Goal: Transaction & Acquisition: Purchase product/service

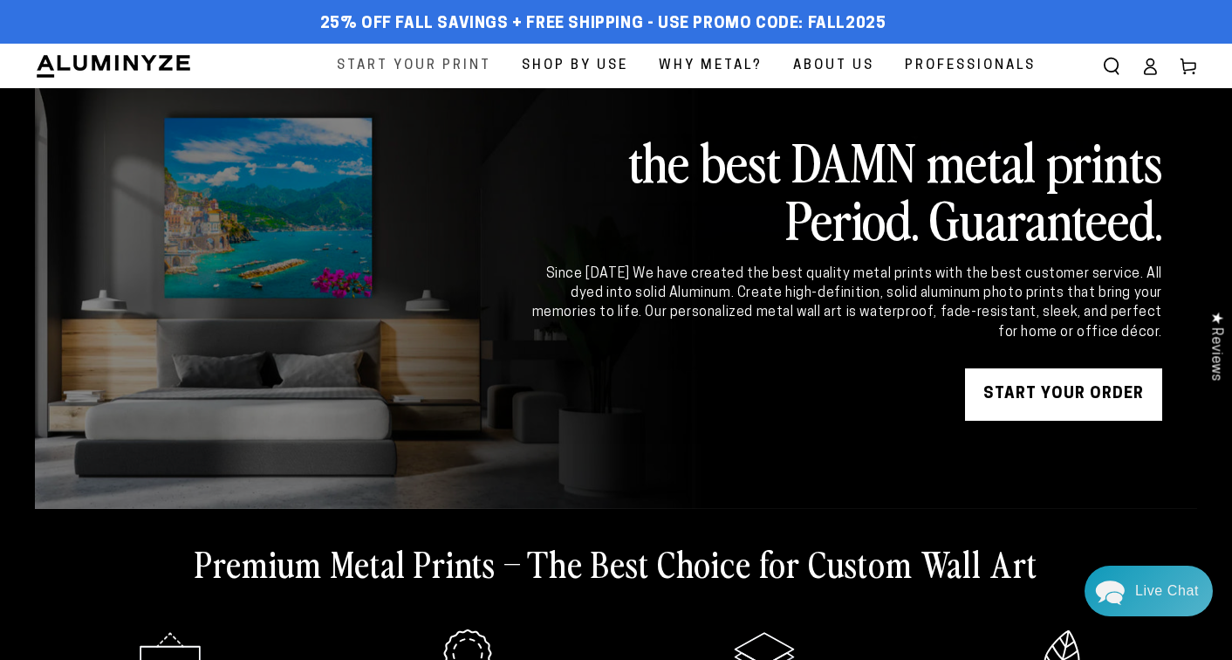
click at [421, 63] on span "Start Your Print" at bounding box center [414, 66] width 154 height 24
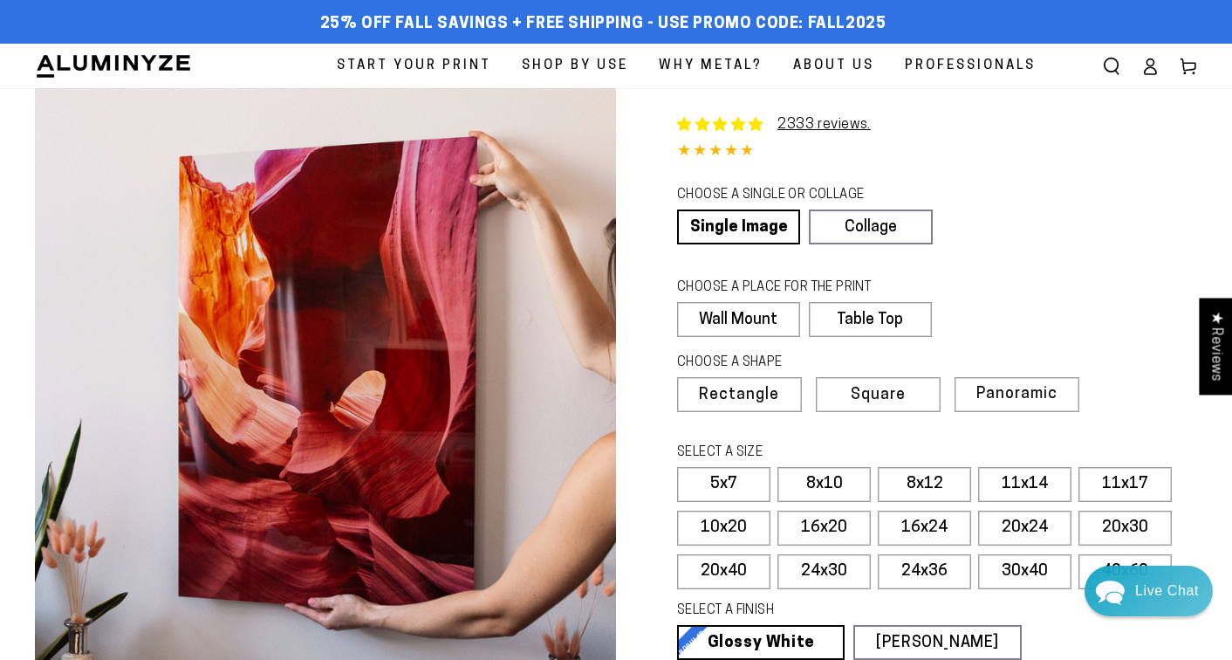
select select "**********"
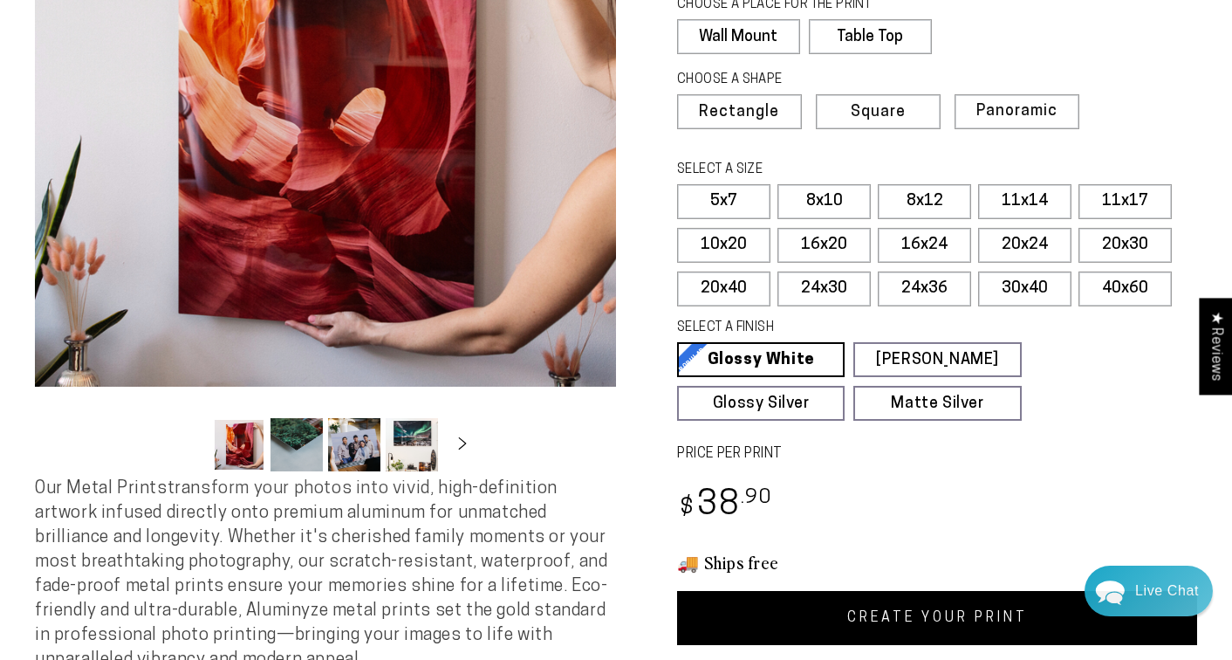
scroll to position [570, 0]
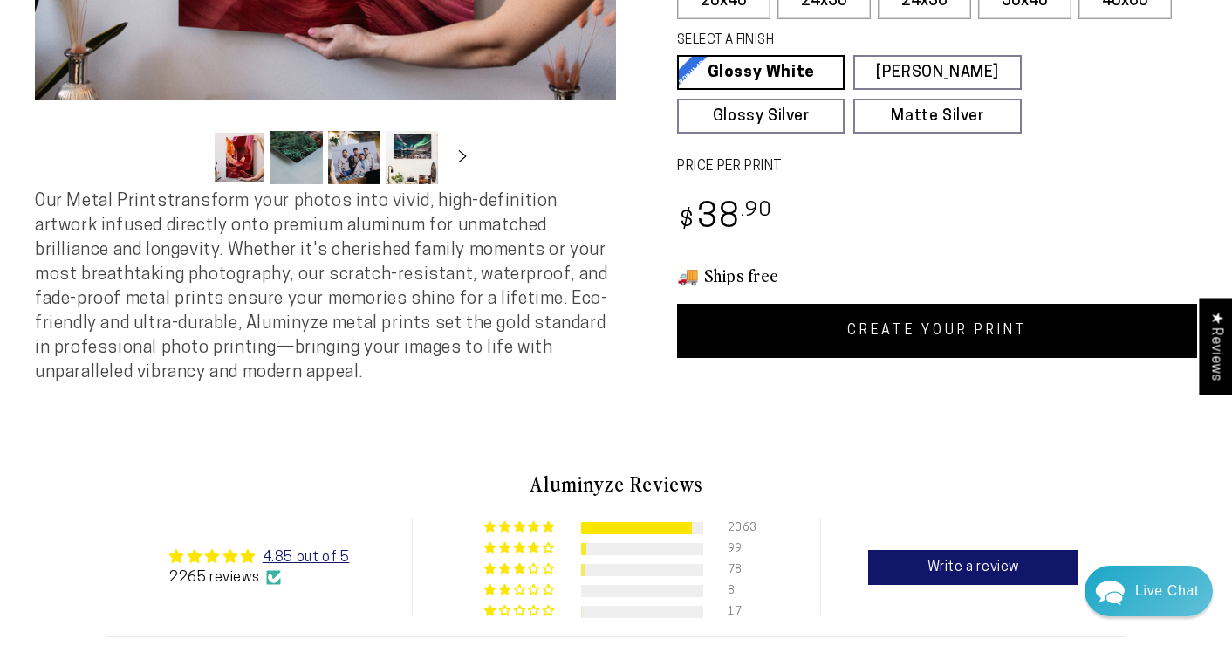
click at [911, 324] on link "CREATE YOUR PRINT" at bounding box center [937, 331] width 520 height 54
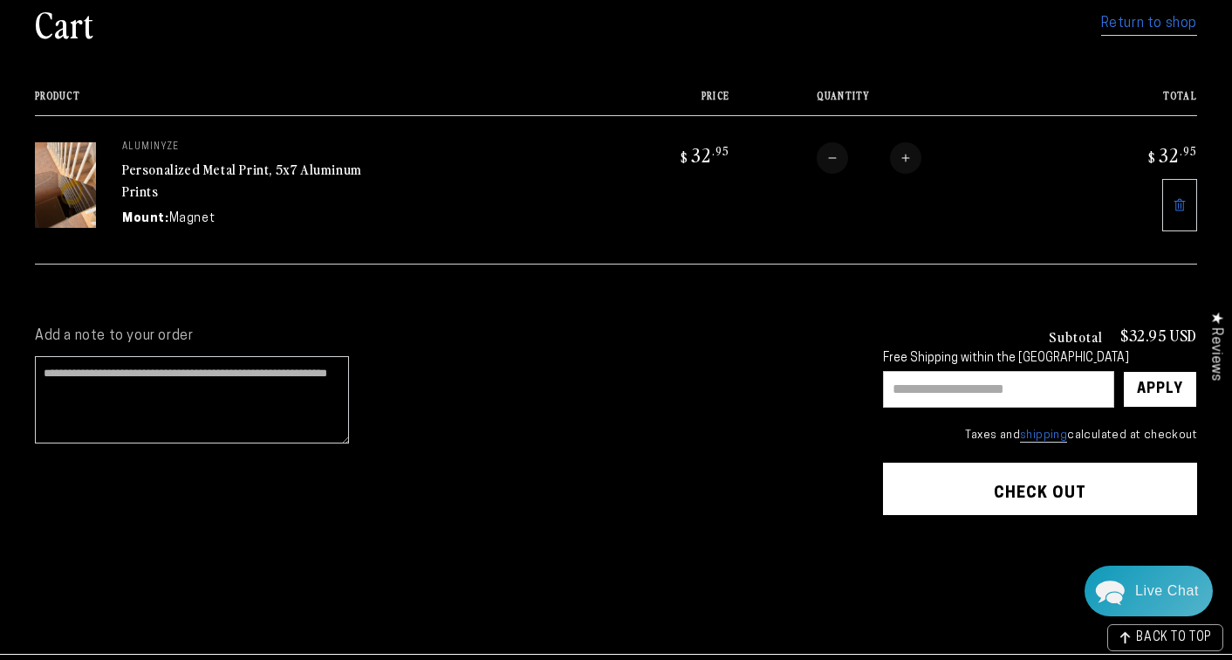
scroll to position [141, 0]
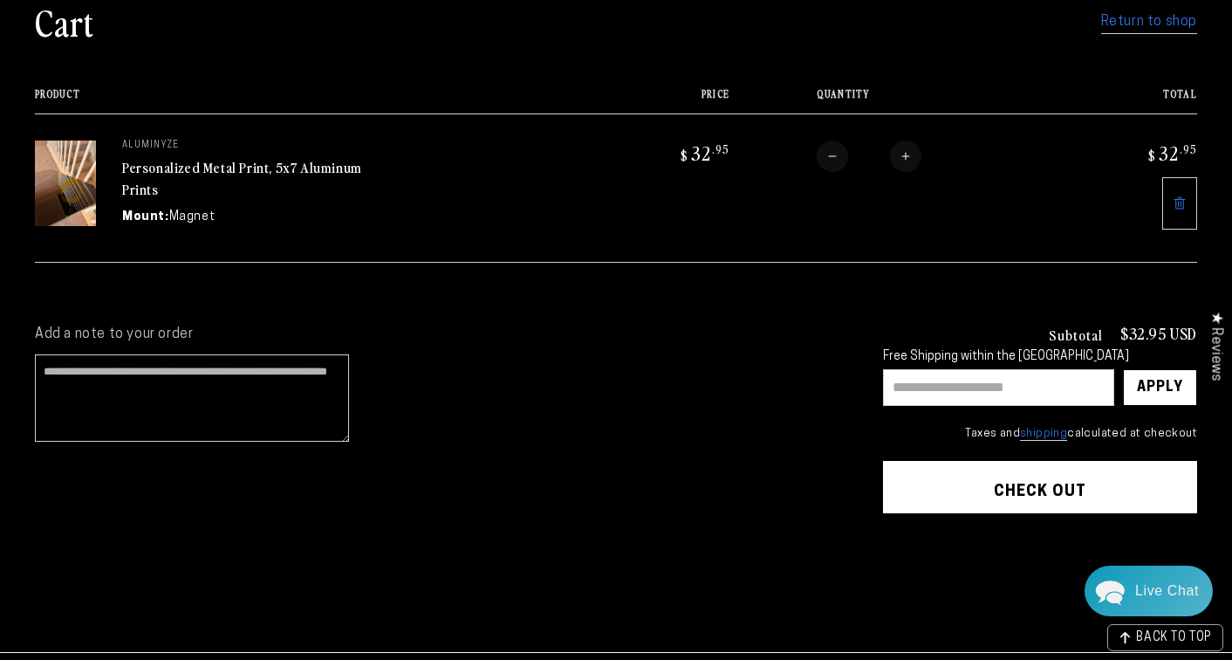
click at [1031, 494] on button "Check out" at bounding box center [1040, 487] width 314 height 52
